Goal: Transaction & Acquisition: Purchase product/service

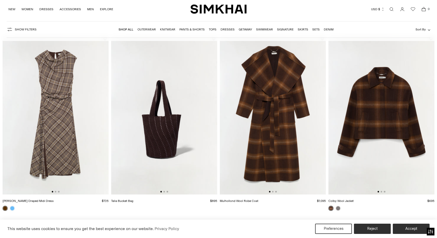
scroll to position [46, 0]
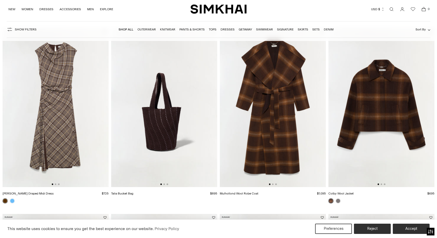
click at [279, 93] on img at bounding box center [273, 107] width 106 height 159
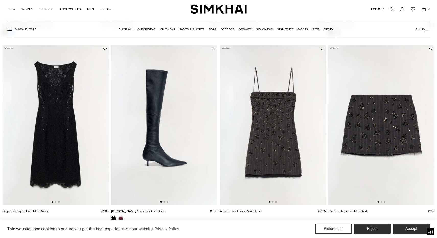
scroll to position [222, 0]
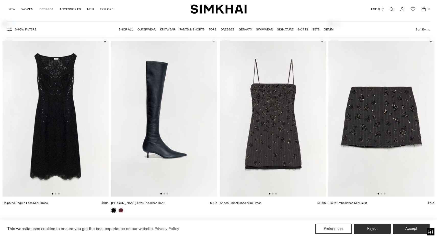
click at [57, 114] on img at bounding box center [56, 116] width 106 height 159
click at [382, 120] on img at bounding box center [381, 116] width 106 height 159
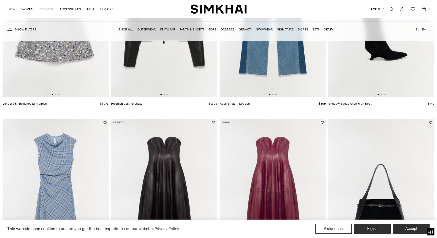
scroll to position [599, 0]
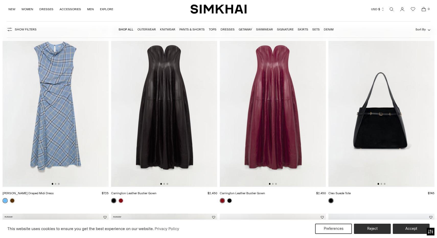
click at [264, 110] on img at bounding box center [273, 106] width 106 height 159
click at [54, 101] on img at bounding box center [56, 106] width 106 height 159
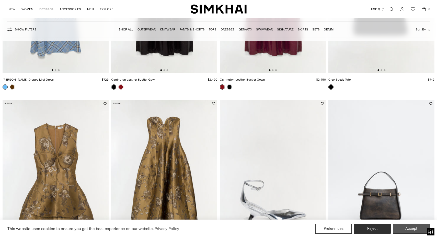
click at [412, 227] on button "Accept" at bounding box center [411, 228] width 37 height 10
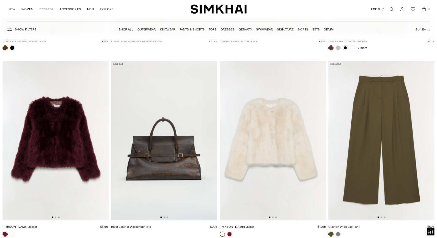
scroll to position [1325, 0]
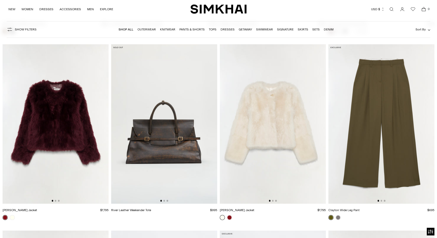
click at [71, 105] on img at bounding box center [56, 123] width 106 height 159
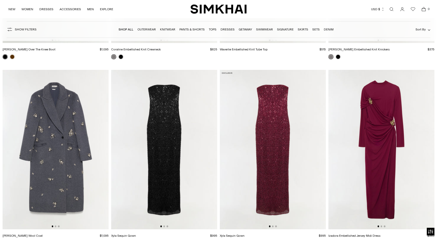
scroll to position [2440, 0]
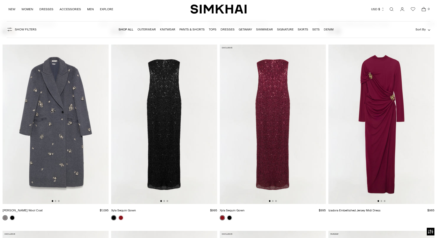
click at [274, 126] on img at bounding box center [273, 123] width 106 height 159
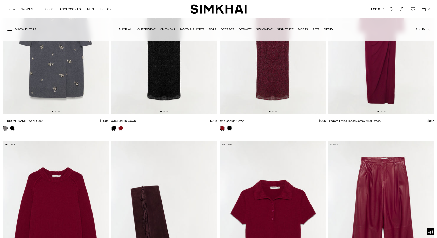
scroll to position [2618, 0]
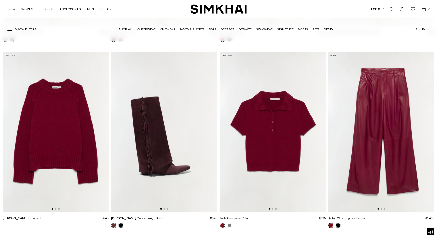
click at [385, 99] on img at bounding box center [381, 131] width 106 height 159
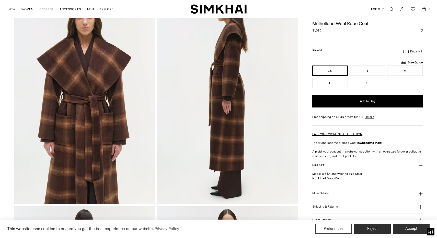
scroll to position [118, 0]
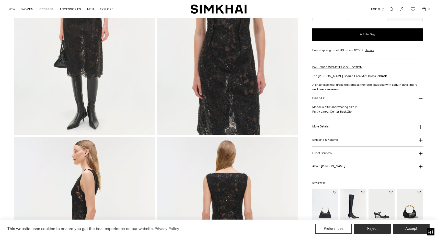
scroll to position [114, 0]
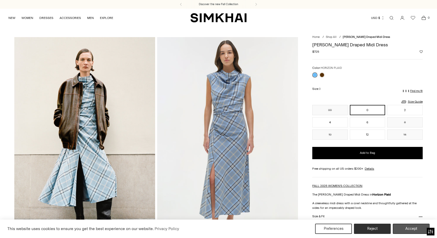
click at [415, 226] on button "Accept" at bounding box center [411, 228] width 37 height 10
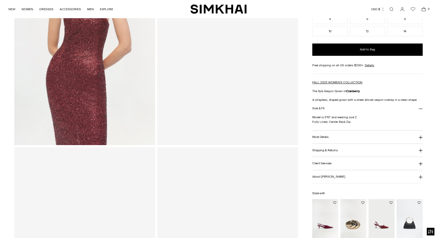
scroll to position [133, 0]
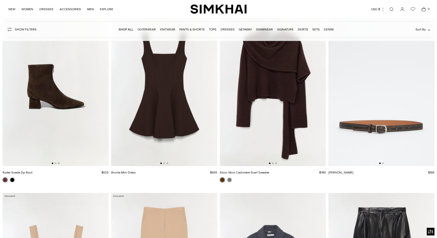
scroll to position [3003, 0]
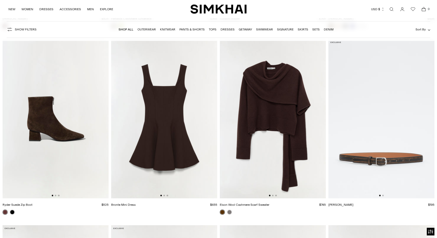
click at [272, 111] on img at bounding box center [273, 118] width 106 height 159
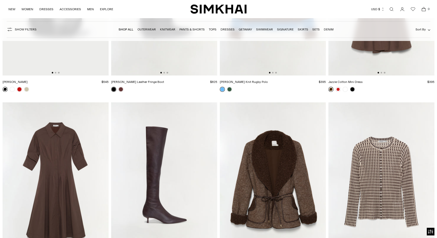
scroll to position [4618, 0]
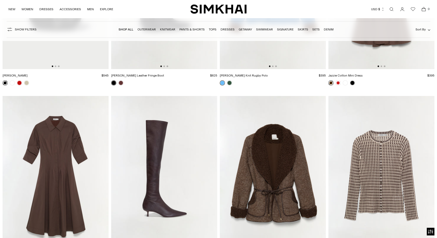
click at [278, 160] on img at bounding box center [273, 175] width 106 height 159
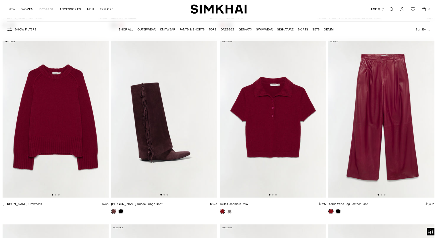
scroll to position [2732, 0]
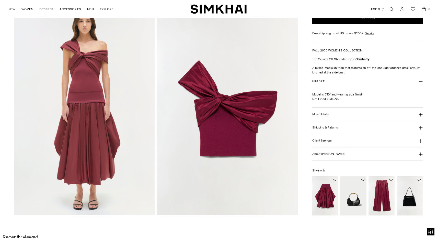
scroll to position [457, 0]
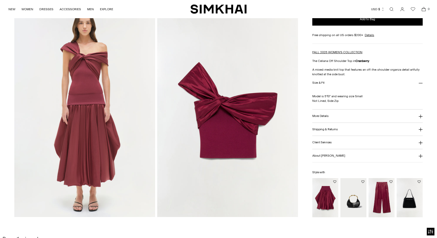
click at [0, 0] on img "Corinn Taffeta Knit Midi Skirt" at bounding box center [0, 0] width 0 height 0
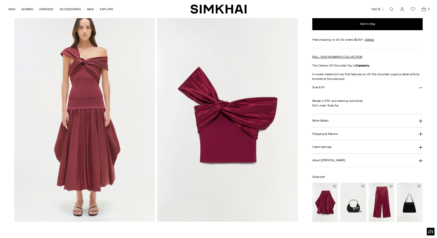
scroll to position [453, 0]
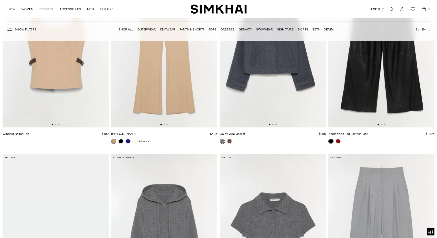
scroll to position [3476, 0]
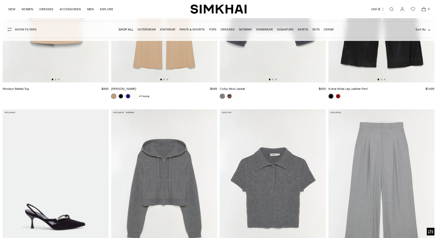
scroll to position [3447, 0]
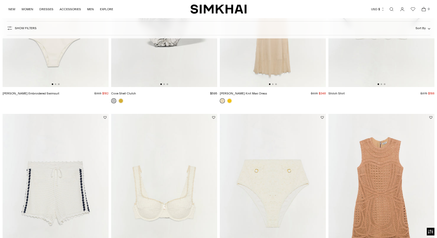
scroll to position [553, 0]
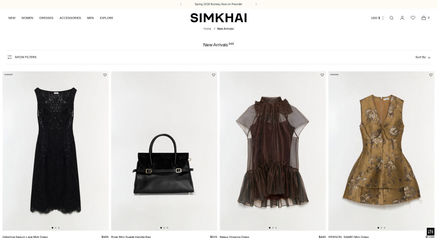
click at [258, 130] on img at bounding box center [273, 150] width 106 height 159
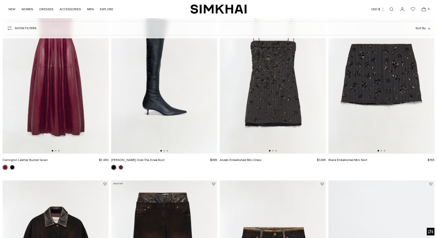
scroll to position [450, 0]
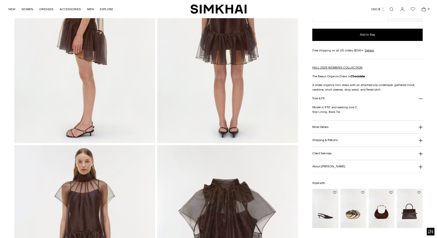
scroll to position [416, 0]
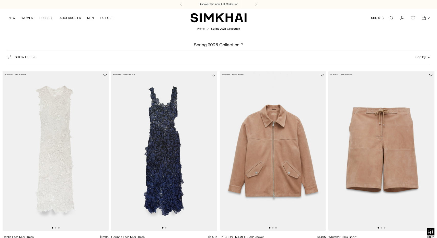
click at [171, 130] on img at bounding box center [164, 150] width 106 height 159
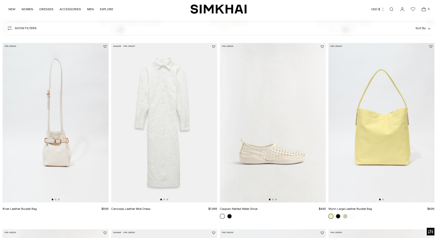
scroll to position [588, 0]
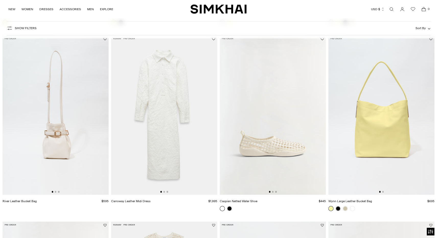
click at [277, 135] on img at bounding box center [273, 114] width 106 height 159
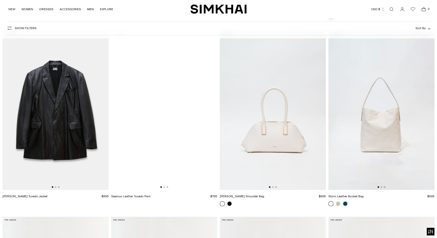
scroll to position [3009, 0]
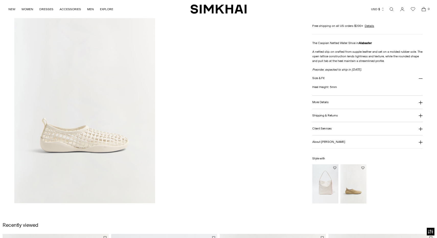
scroll to position [292, 0]
